Goal: Task Accomplishment & Management: Use online tool/utility

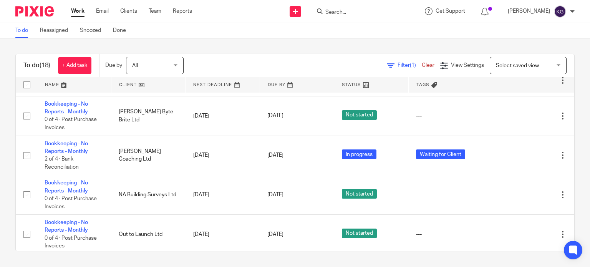
scroll to position [234, 0]
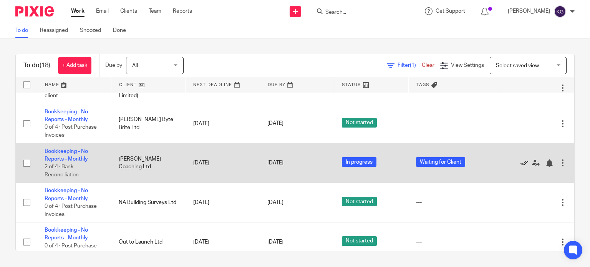
click at [521, 167] on icon at bounding box center [525, 164] width 8 height 8
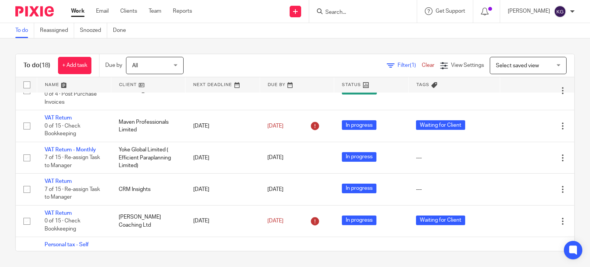
scroll to position [502, 0]
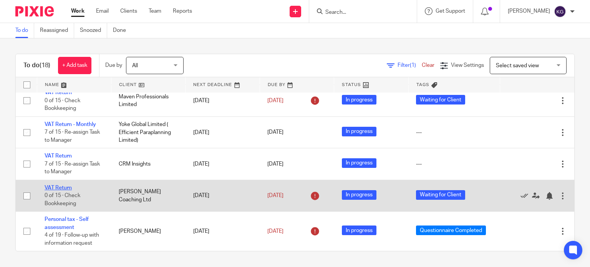
click at [65, 186] on link "VAT Return" at bounding box center [58, 187] width 27 height 5
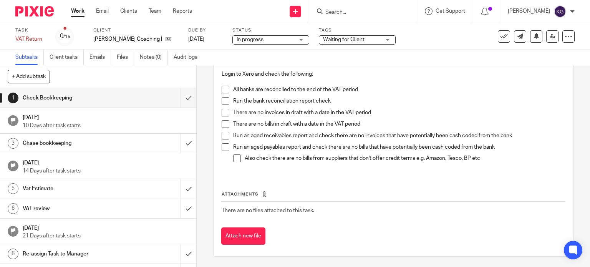
scroll to position [95, 0]
click at [181, 95] on input "submit" at bounding box center [98, 97] width 196 height 19
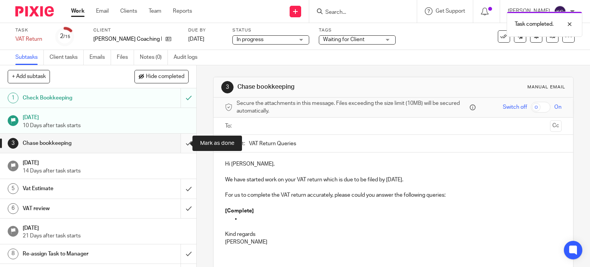
click at [183, 146] on input "submit" at bounding box center [98, 143] width 196 height 19
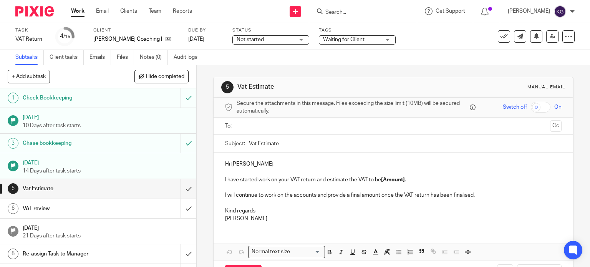
drag, startPoint x: 378, startPoint y: 180, endPoint x: 384, endPoint y: 170, distance: 11.7
click at [378, 180] on p "I have started work on your VAT return and estimate the VAT to be [Amount]." at bounding box center [393, 180] width 337 height 8
click at [392, 178] on p "I have started work on your VAT return and estimate the VAT to be £5,811.23 ." at bounding box center [393, 180] width 337 height 8
click at [396, 181] on p "I have started work on your VAT return and estimate the VAT to be £5,811.23 ." at bounding box center [393, 180] width 337 height 8
click at [225, 178] on p "I have started work on your VAT return and estimate the VAT to be £5,816.70 ." at bounding box center [393, 180] width 337 height 8
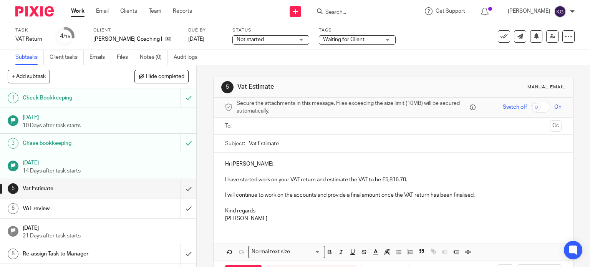
click at [238, 176] on p "I have started work on your VAT return and estimate the VAT to be £5,816.70 ." at bounding box center [393, 180] width 337 height 8
click at [251, 123] on input "text" at bounding box center [393, 126] width 308 height 9
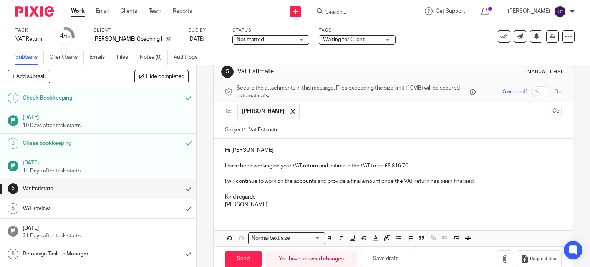
scroll to position [30, 0]
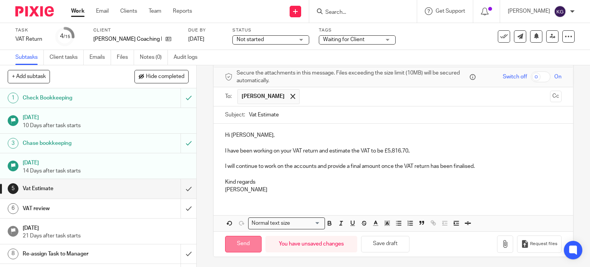
click at [250, 244] on input "Send" at bounding box center [243, 244] width 37 height 17
type input "Sent"
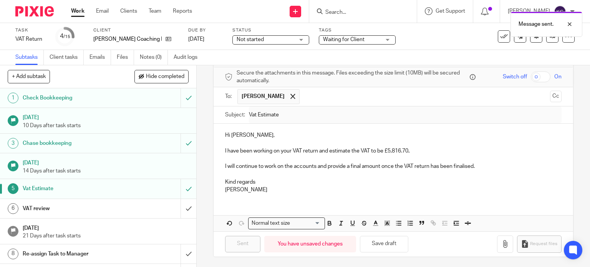
click at [126, 201] on link "6 VAT review" at bounding box center [90, 208] width 181 height 19
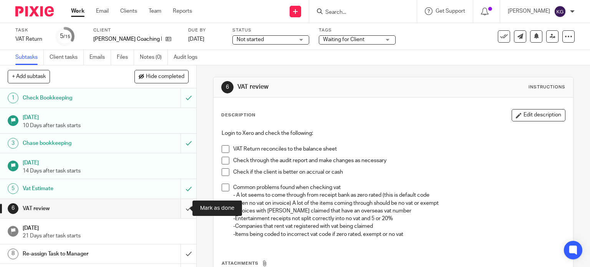
click at [183, 208] on input "submit" at bounding box center [98, 208] width 196 height 19
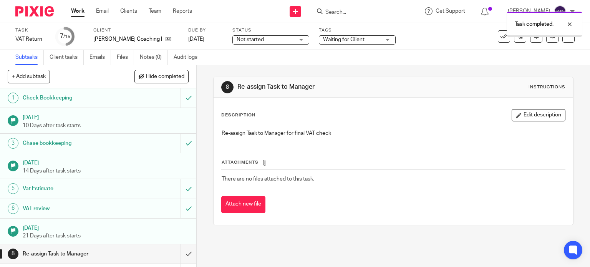
click at [382, 40] on div "Waiting for Client" at bounding box center [357, 39] width 77 height 9
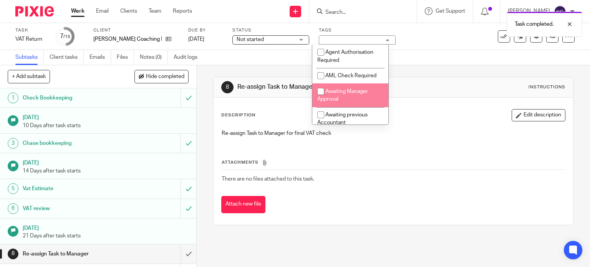
click at [321, 91] on input "checkbox" at bounding box center [321, 91] width 15 height 15
checkbox input "true"
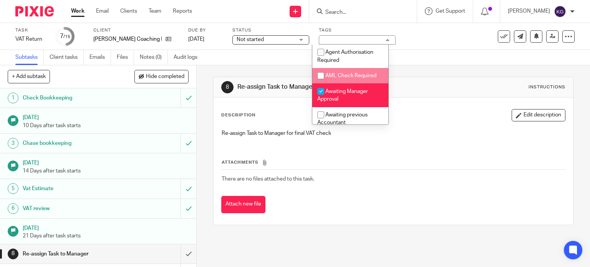
click at [420, 251] on div "8 Re-assign Task to Manager Instructions Description Edit description Re-assign…" at bounding box center [394, 166] width 394 height 202
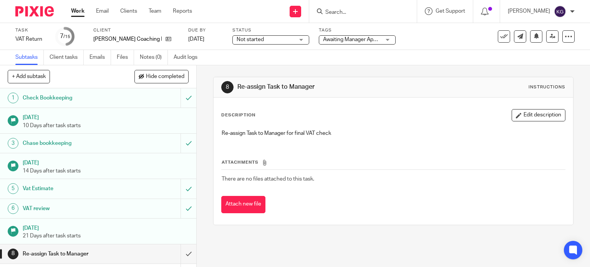
scroll to position [77, 0]
